Goal: Find specific page/section: Find specific page/section

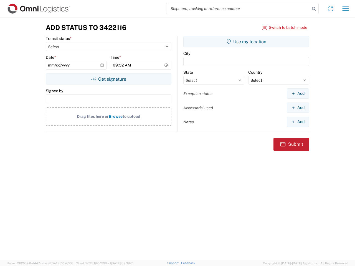
click at [238, 9] on input "search" at bounding box center [238, 8] width 144 height 11
click at [314, 9] on icon at bounding box center [314, 9] width 8 height 8
click at [331, 9] on icon at bounding box center [330, 8] width 9 height 9
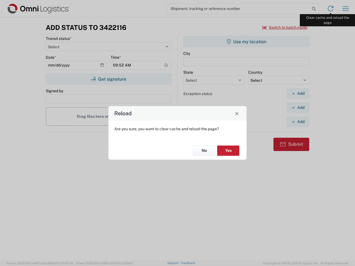
click at [346, 9] on div "Reload Are you sure, you want to clear cache and reload the page? No Yes" at bounding box center [177, 133] width 355 height 266
click at [285, 27] on div "Reload Are you sure, you want to clear cache and reload the page? No Yes" at bounding box center [177, 133] width 355 height 266
click at [108, 79] on div "Reload Are you sure, you want to clear cache and reload the page? No Yes" at bounding box center [177, 133] width 355 height 266
click at [246, 42] on div "Reload Are you sure, you want to clear cache and reload the page? No Yes" at bounding box center [177, 133] width 355 height 266
click at [298, 94] on div "Reload Are you sure, you want to clear cache and reload the page? No Yes" at bounding box center [177, 133] width 355 height 266
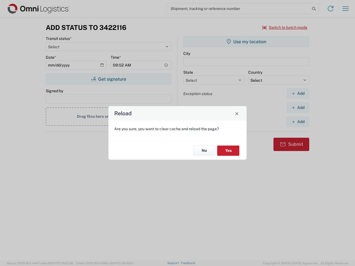
click at [298, 108] on div "Reload Are you sure, you want to clear cache and reload the page? No Yes" at bounding box center [177, 133] width 355 height 266
click at [298, 122] on div "Reload Are you sure, you want to clear cache and reload the page? No Yes" at bounding box center [177, 133] width 355 height 266
